Goal: Obtain resource: Download file/media

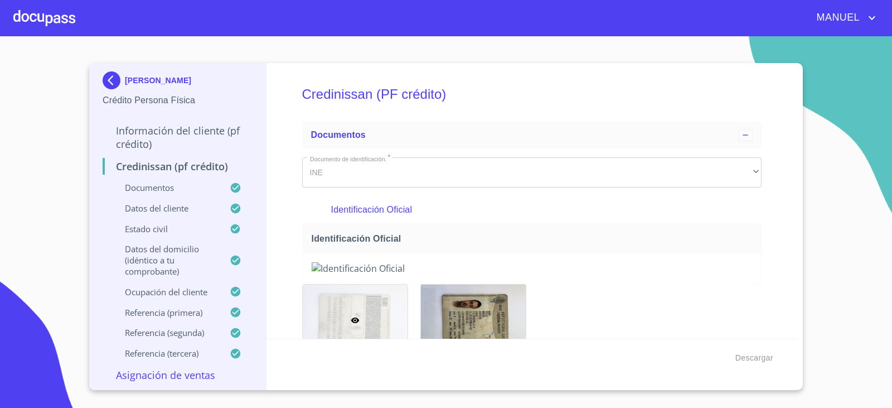
click at [107, 74] on img at bounding box center [114, 80] width 22 height 18
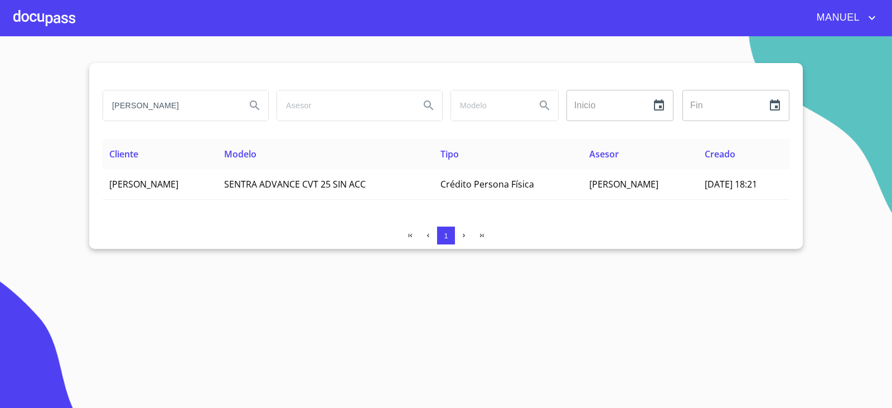
drag, startPoint x: 196, startPoint y: 109, endPoint x: 27, endPoint y: 131, distance: 170.4
click at [27, 131] on section "[PERSON_NAME] ​ Fin ​ Cliente Modelo Tipo Asesor Creado [PERSON_NAME] SENTRA AD…" at bounding box center [446, 222] width 892 height 372
type input "[PERSON_NAME]"
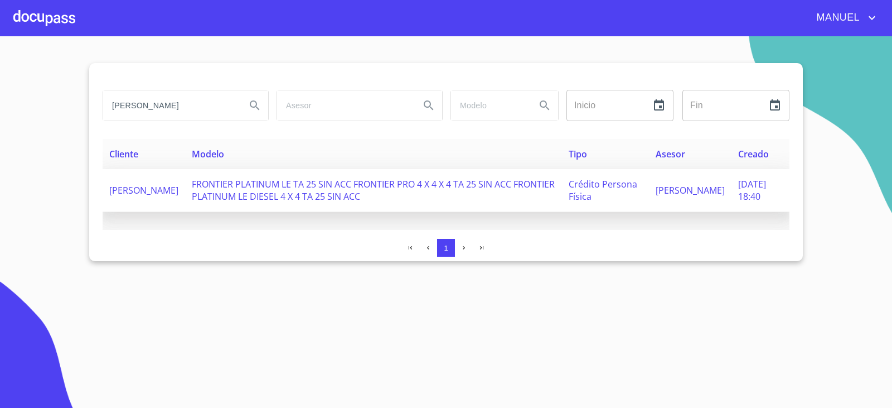
click at [142, 195] on span "[PERSON_NAME]" at bounding box center [143, 190] width 69 height 12
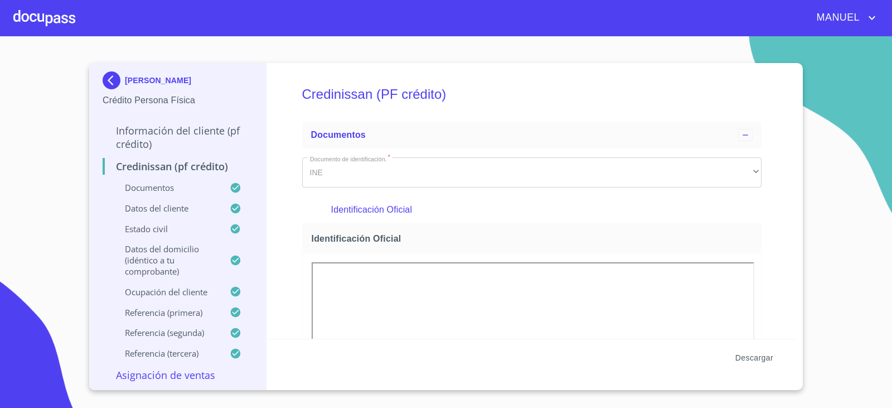
click at [758, 363] on span "Descargar" at bounding box center [755, 358] width 38 height 14
